Goal: Task Accomplishment & Management: Complete application form

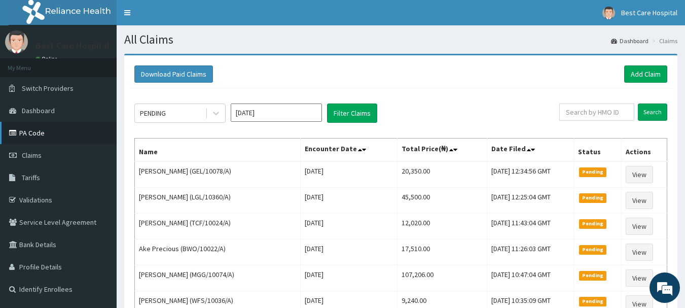
click at [33, 131] on link "PA Code" at bounding box center [58, 133] width 117 height 22
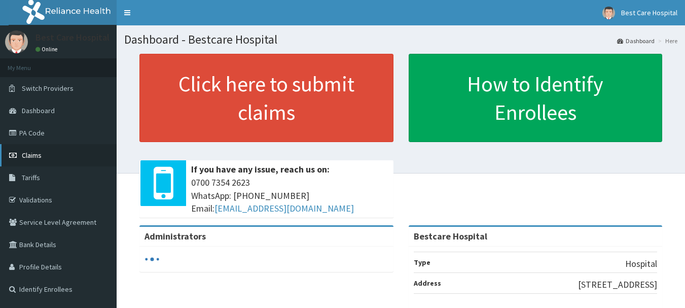
click at [45, 160] on link "Claims" at bounding box center [58, 155] width 117 height 22
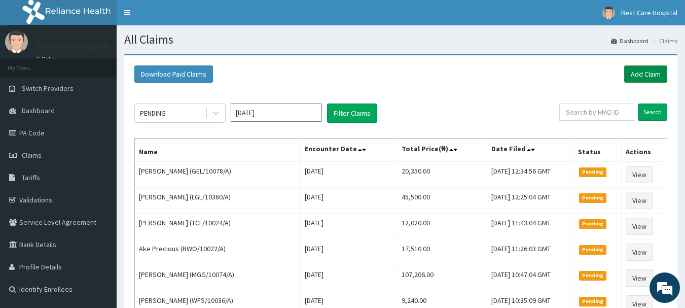
click at [665, 78] on link "Add Claim" at bounding box center [645, 73] width 43 height 17
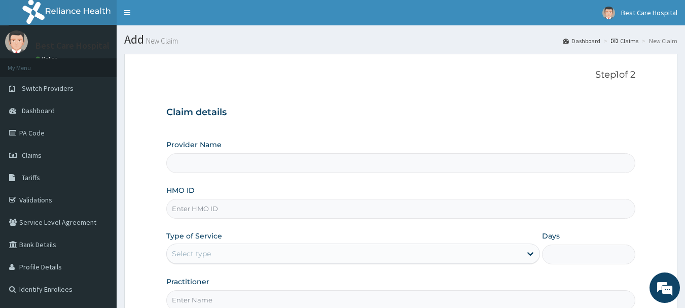
click at [203, 211] on input "HMO ID" at bounding box center [400, 209] width 469 height 20
paste input "TLR/10008/B"
type input "TLR/10008/B"
type input "Bestcare Hospital"
type input "TLR/10008/B"
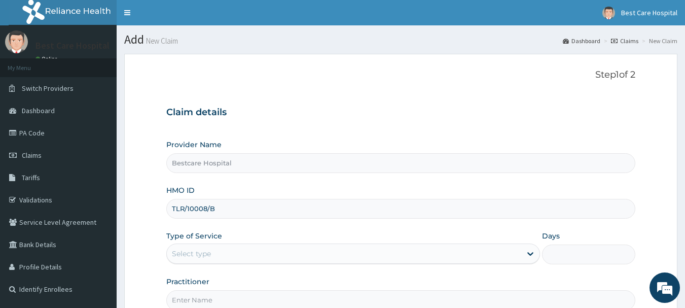
click at [204, 242] on div "Type of Service Select type" at bounding box center [352, 247] width 373 height 33
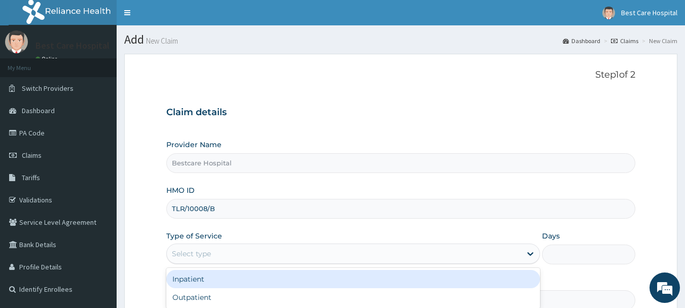
click at [201, 251] on div "Select type" at bounding box center [191, 253] width 39 height 10
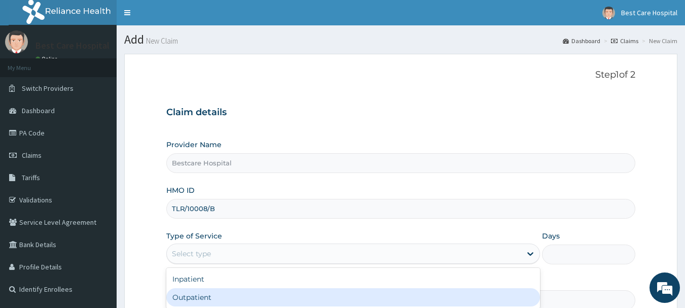
click at [203, 295] on div "Outpatient" at bounding box center [352, 297] width 373 height 18
type input "1"
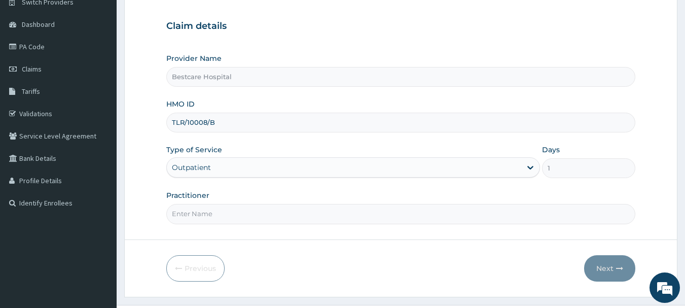
scroll to position [109, 0]
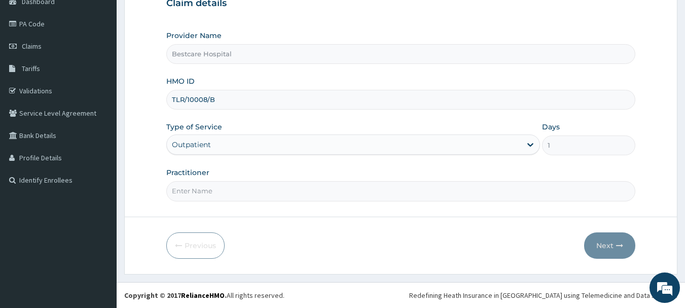
click at [227, 144] on div "Outpatient" at bounding box center [344, 144] width 354 height 16
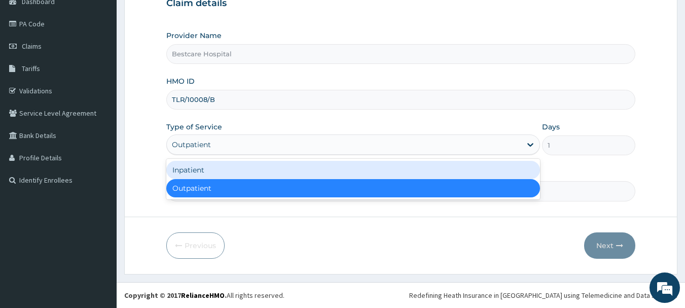
click at [218, 168] on div "Inpatient" at bounding box center [352, 170] width 373 height 18
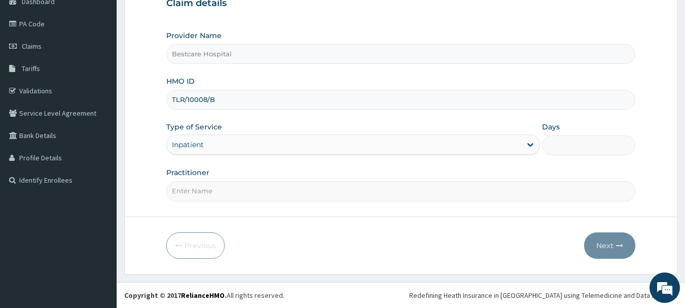
click at [602, 153] on input "Days" at bounding box center [588, 145] width 93 height 20
type input "3"
click at [269, 188] on input "Practitioner" at bounding box center [400, 191] width 469 height 20
type input "O"
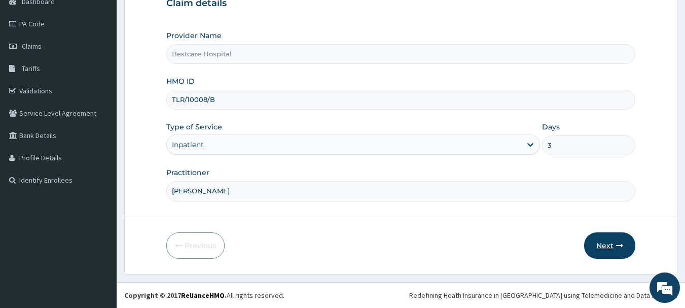
type input "SAMUEL"
click at [608, 248] on button "Next" at bounding box center [609, 245] width 51 height 26
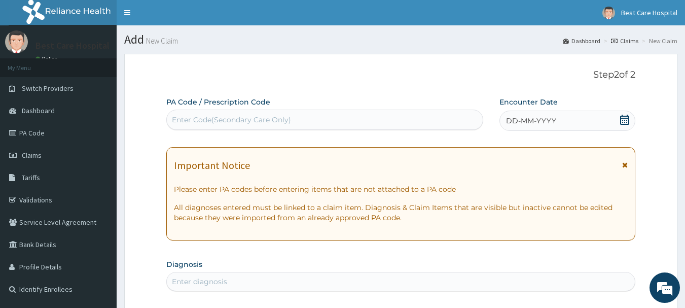
click at [622, 118] on icon at bounding box center [624, 120] width 9 height 10
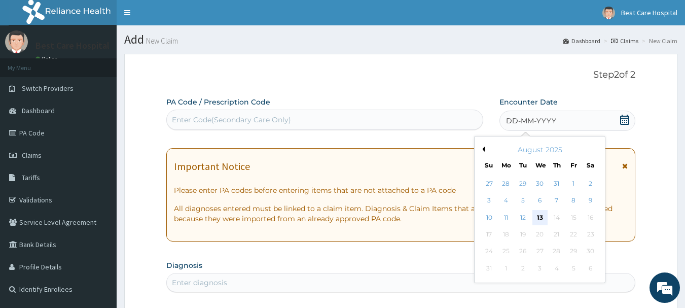
click at [540, 216] on div "13" at bounding box center [539, 217] width 15 height 15
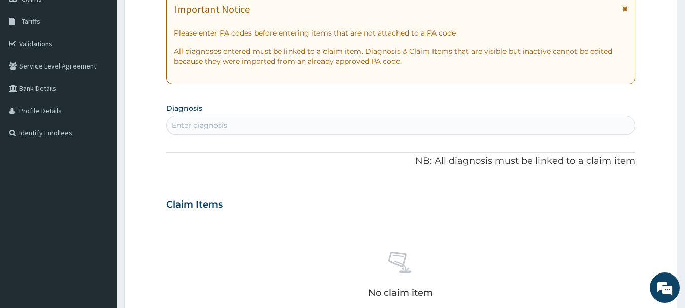
scroll to position [203, 0]
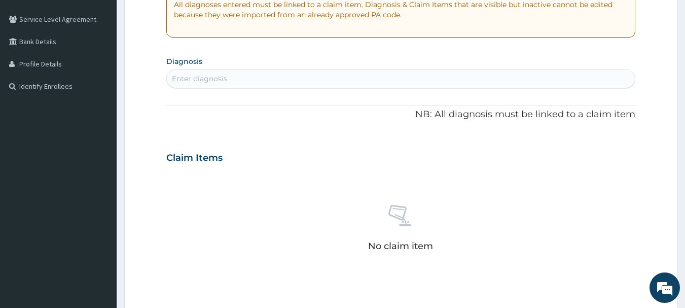
click at [199, 74] on div "Enter diagnosis" at bounding box center [199, 78] width 55 height 10
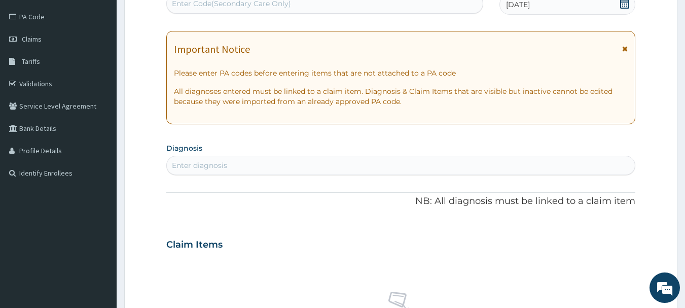
scroll to position [0, 0]
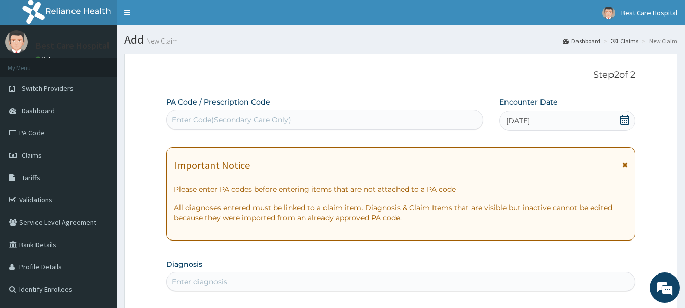
click at [233, 121] on div "Enter Code(Secondary Care Only)" at bounding box center [231, 120] width 119 height 10
paste input "PA/2422A9"
type input "PA/2422A9"
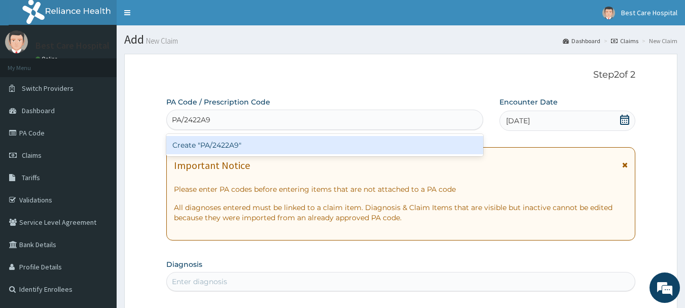
click at [231, 143] on div "Create "PA/2422A9"" at bounding box center [324, 145] width 317 height 18
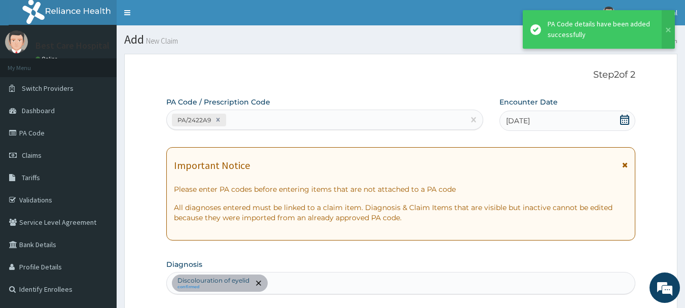
scroll to position [303, 0]
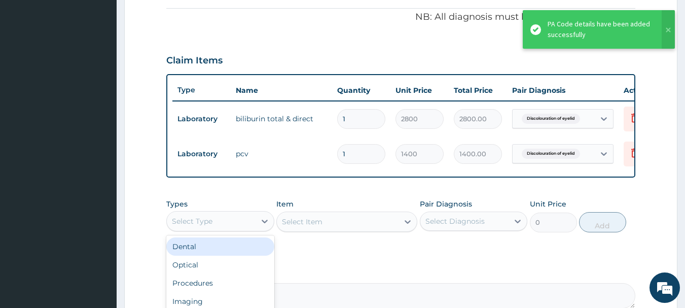
click at [245, 229] on div "Select Type" at bounding box center [211, 221] width 89 height 16
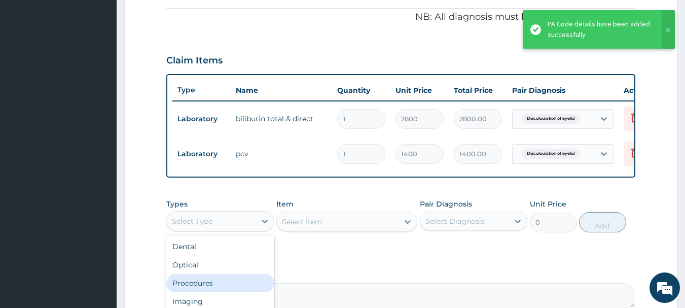
scroll to position [34, 0]
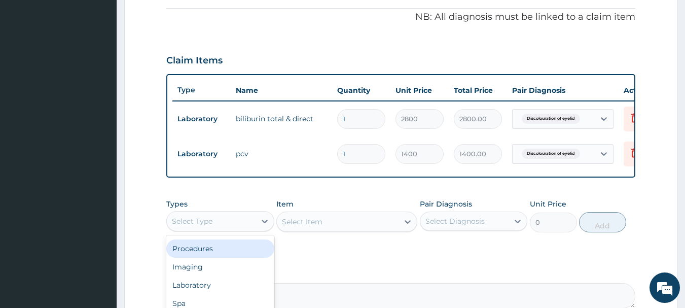
click at [225, 254] on div "Procedures" at bounding box center [220, 248] width 108 height 18
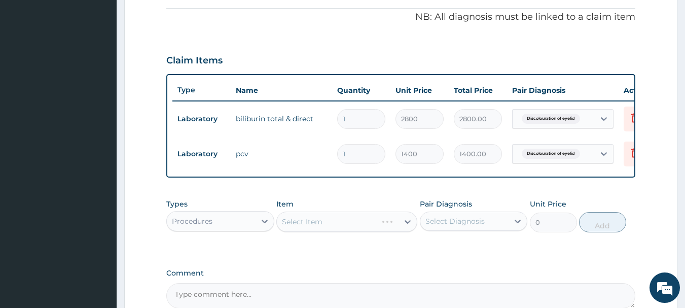
click at [316, 232] on div "Select Item" at bounding box center [346, 221] width 141 height 20
click at [320, 230] on div "Select Item" at bounding box center [346, 221] width 141 height 20
click at [331, 230] on div "Select Item" at bounding box center [338, 221] width 122 height 16
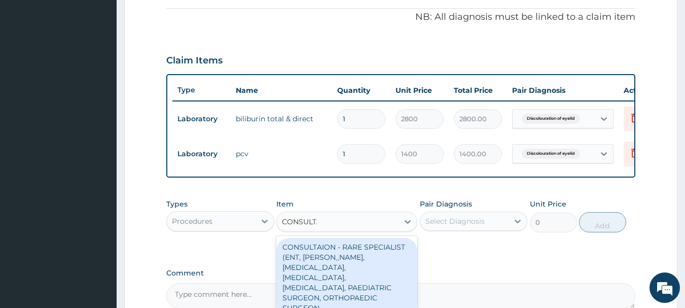
type input "CONSULTAT"
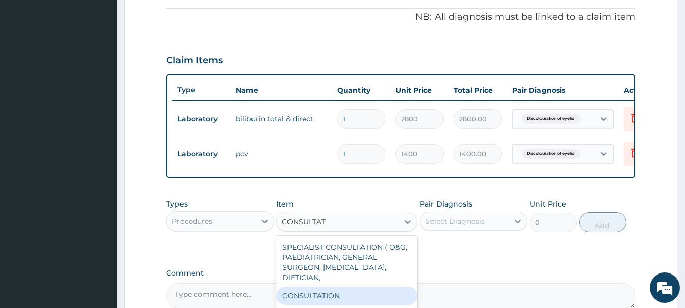
click at [319, 301] on div "CONSULTATION" at bounding box center [346, 295] width 141 height 18
type input "2500"
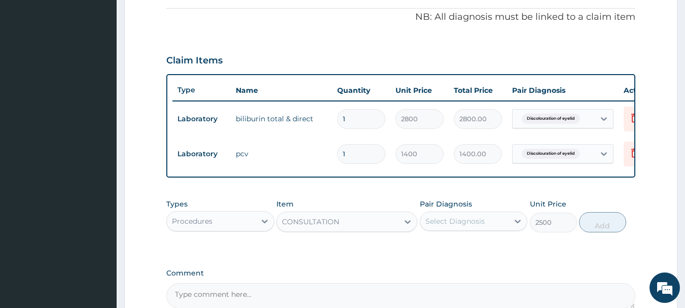
click at [458, 224] on div "Select Diagnosis" at bounding box center [454, 221] width 59 height 10
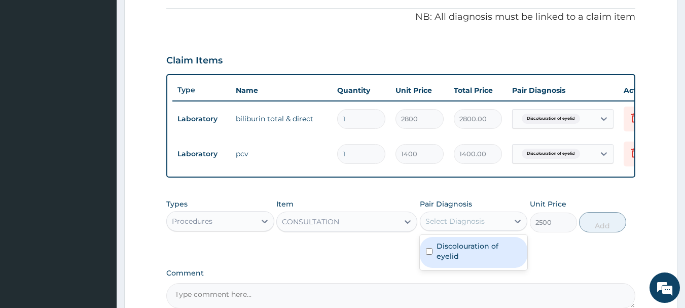
click at [462, 252] on label "Discolouration of eyelid" at bounding box center [478, 251] width 85 height 20
checkbox input "true"
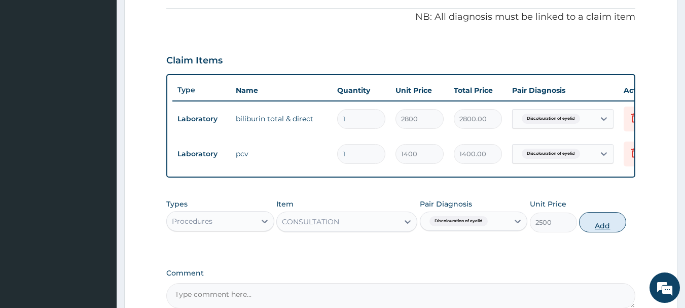
click at [611, 232] on button "Add" at bounding box center [602, 222] width 47 height 20
type input "0"
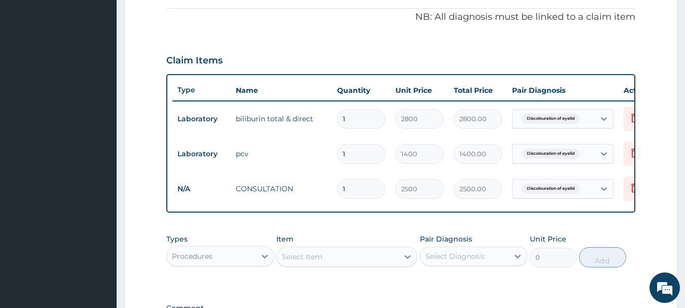
click at [194, 261] on div "Procedures" at bounding box center [192, 256] width 41 height 10
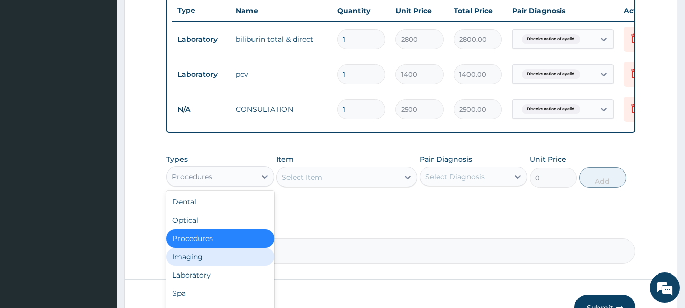
scroll to position [404, 0]
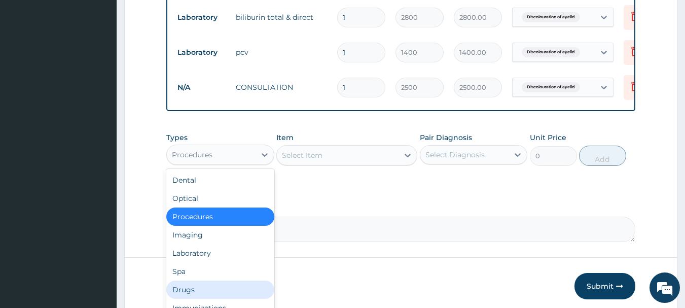
click at [191, 292] on div "Drugs" at bounding box center [220, 289] width 108 height 18
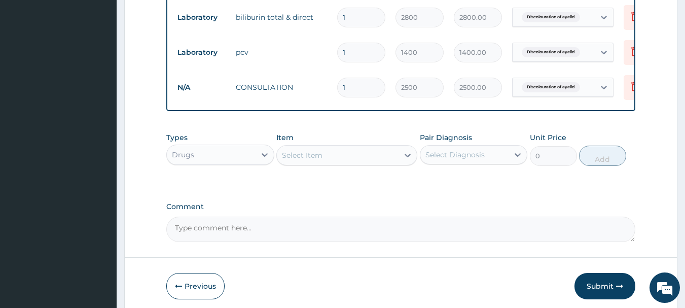
click at [328, 161] on div "Select Item" at bounding box center [338, 155] width 122 height 16
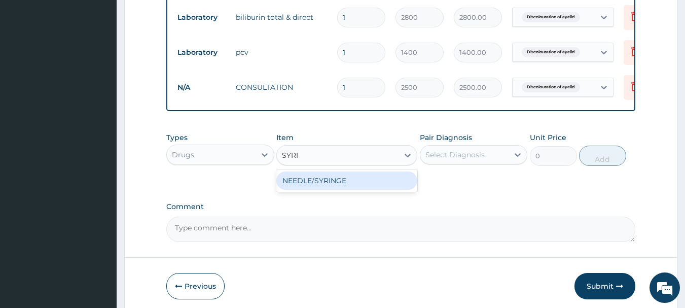
type input "SYRING"
click at [364, 192] on div "NEEDLE/SYRINGE" at bounding box center [346, 180] width 141 height 22
click at [391, 188] on div "NEEDLE/SYRINGE" at bounding box center [346, 180] width 141 height 18
type input "70"
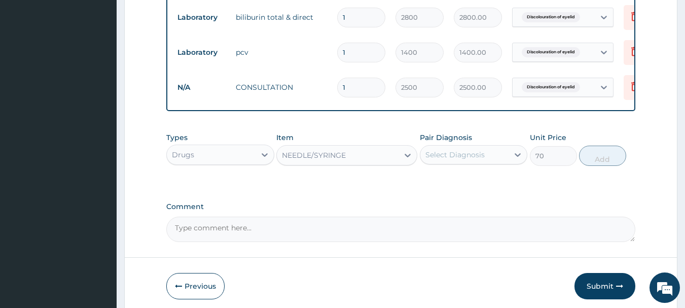
click at [451, 160] on div "Select Diagnosis" at bounding box center [454, 154] width 59 height 10
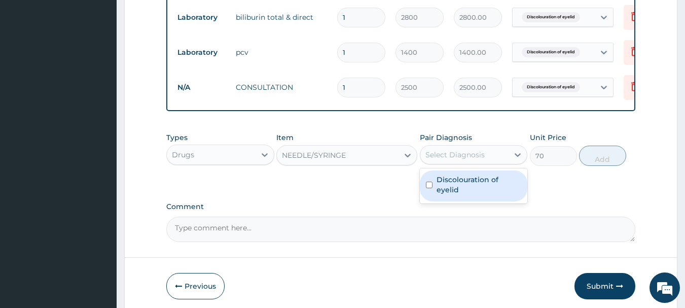
click at [431, 186] on input "checkbox" at bounding box center [429, 184] width 7 height 7
checkbox input "true"
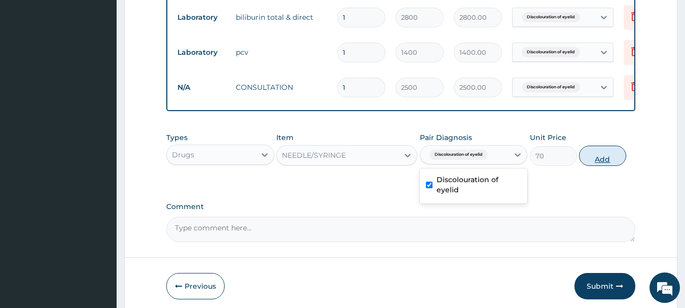
click at [606, 163] on button "Add" at bounding box center [602, 155] width 47 height 20
type input "0"
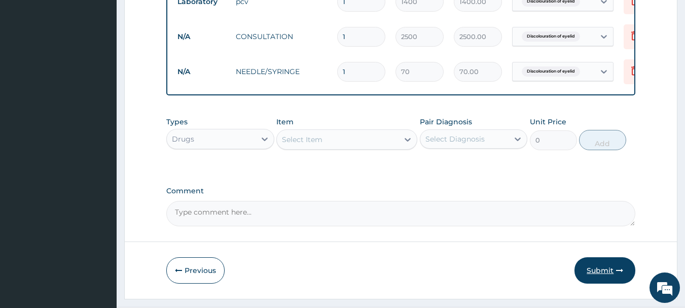
click at [612, 275] on button "Submit" at bounding box center [604, 270] width 61 height 26
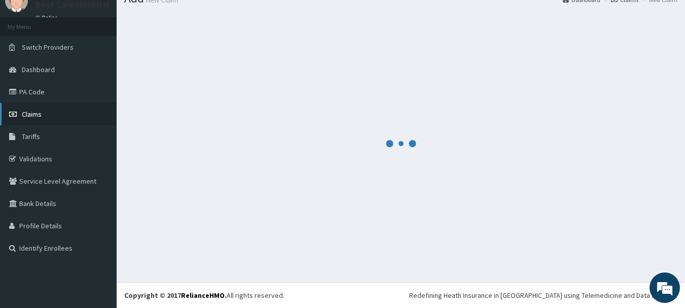
scroll to position [0, 0]
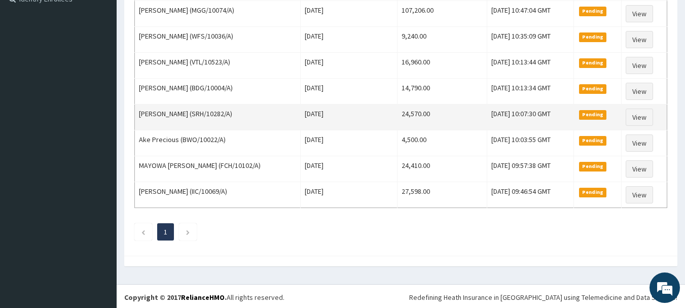
scroll to position [292, 0]
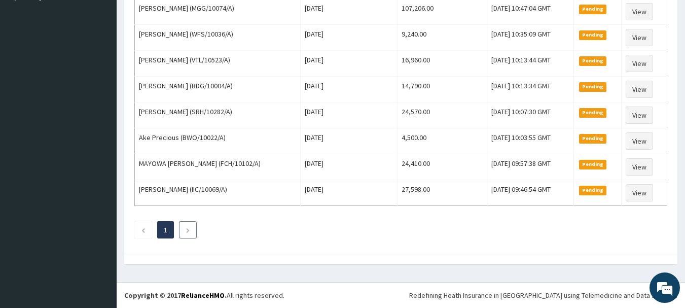
click at [189, 230] on icon "Next page" at bounding box center [187, 230] width 5 height 6
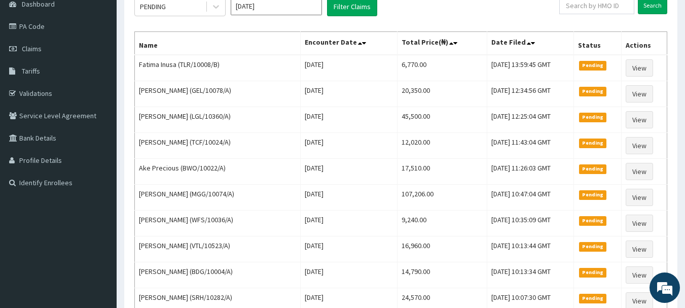
scroll to position [101, 0]
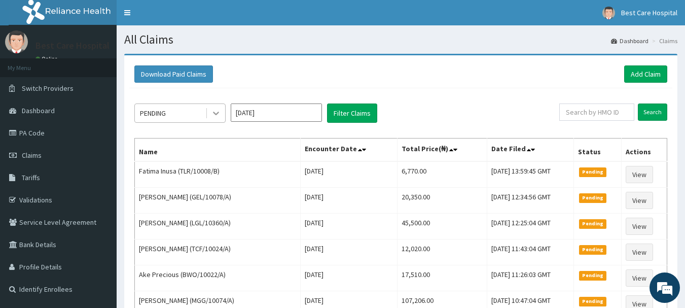
click at [207, 112] on div at bounding box center [216, 113] width 18 height 18
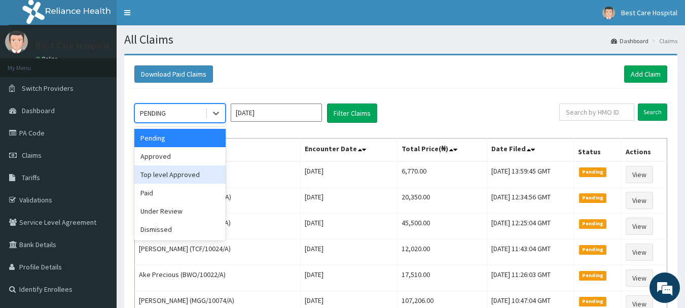
click at [184, 172] on div "Top level Approved" at bounding box center [179, 174] width 91 height 18
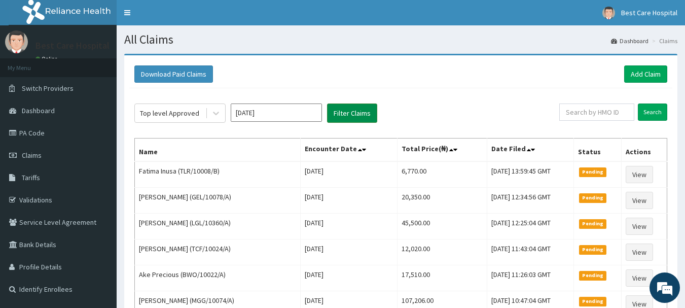
click at [365, 112] on button "Filter Claims" at bounding box center [352, 112] width 50 height 19
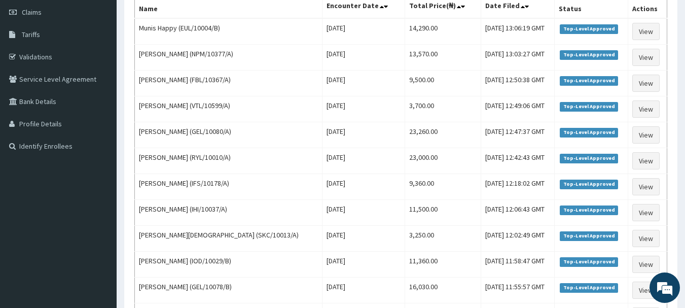
scroll to position [133, 0]
